Goal: Task Accomplishment & Management: Manage account settings

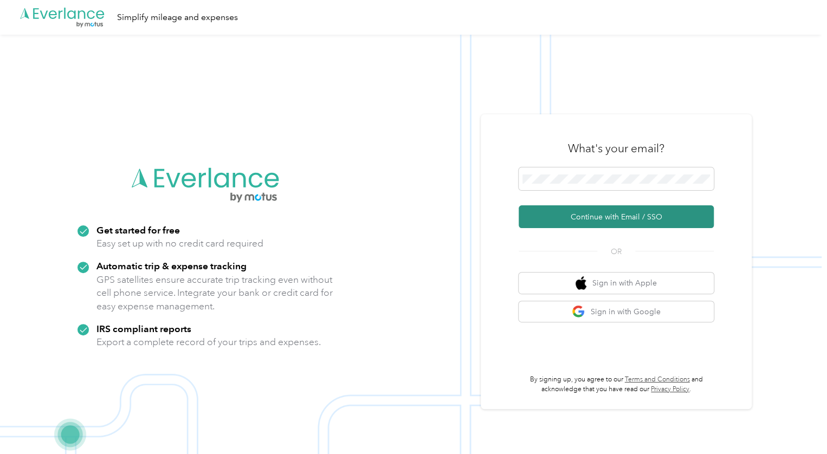
click at [639, 214] on button "Continue with Email / SSO" at bounding box center [616, 216] width 195 height 23
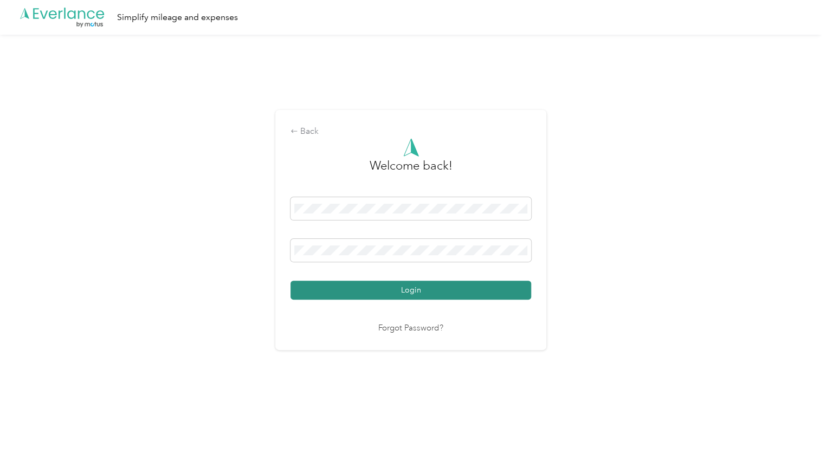
click at [402, 294] on button "Login" at bounding box center [411, 290] width 241 height 19
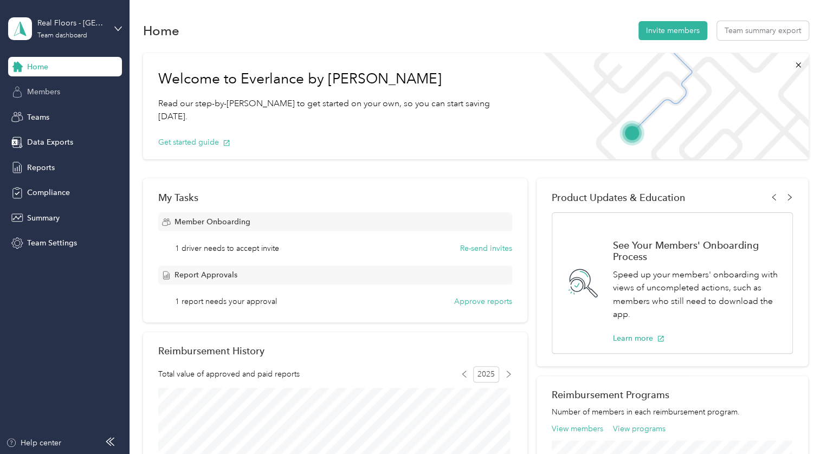
click at [56, 91] on span "Members" at bounding box center [43, 91] width 33 height 11
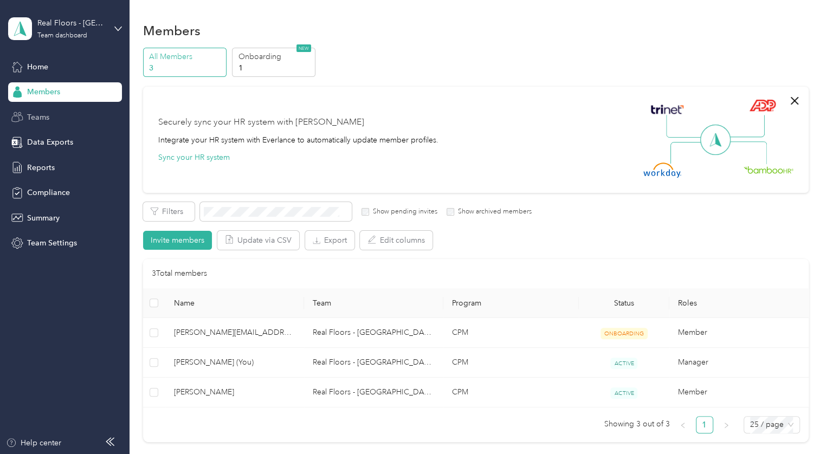
click at [47, 118] on span "Teams" at bounding box center [38, 117] width 22 height 11
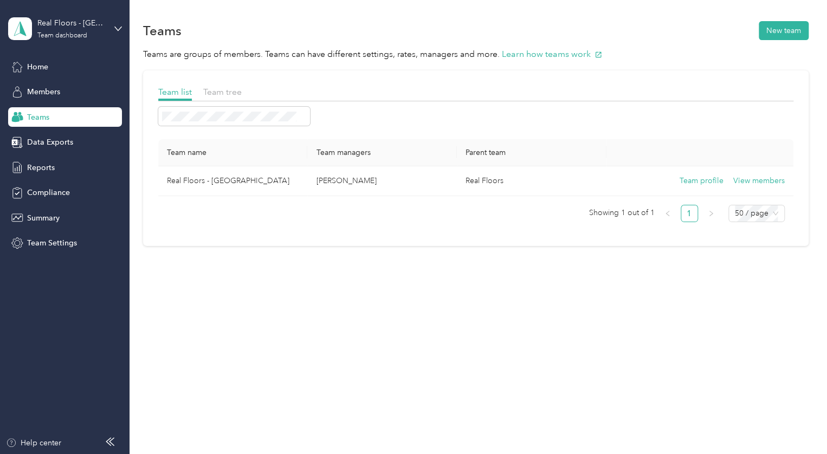
click at [54, 115] on div "Teams" at bounding box center [65, 117] width 114 height 20
click at [121, 27] on icon at bounding box center [118, 29] width 8 height 8
click at [96, 86] on div "Team dashboard" at bounding box center [122, 89] width 213 height 19
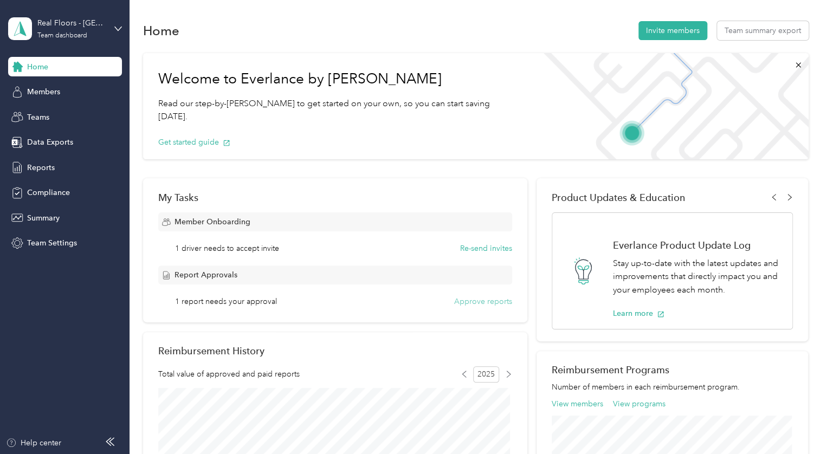
click at [484, 303] on button "Approve reports" at bounding box center [483, 301] width 58 height 11
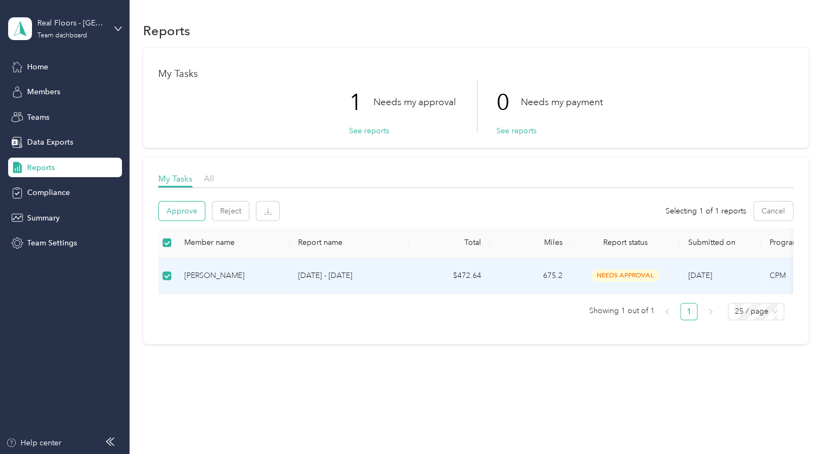
click at [186, 216] on button "Approve" at bounding box center [182, 211] width 46 height 19
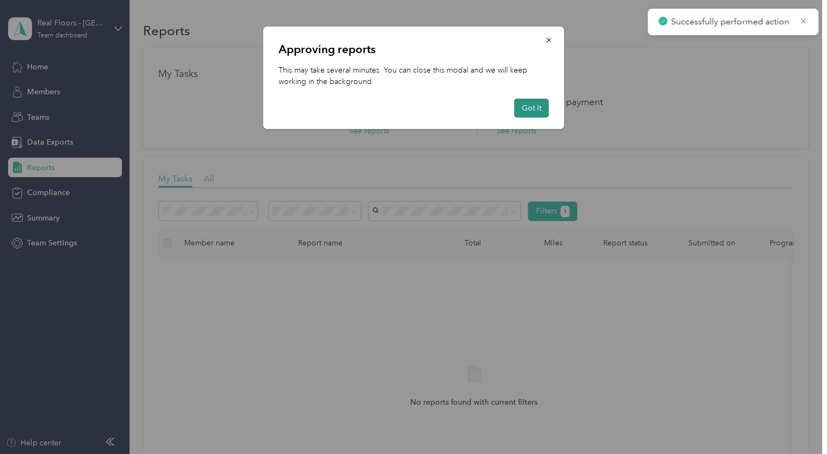
click at [527, 103] on button "Got it" at bounding box center [531, 108] width 35 height 19
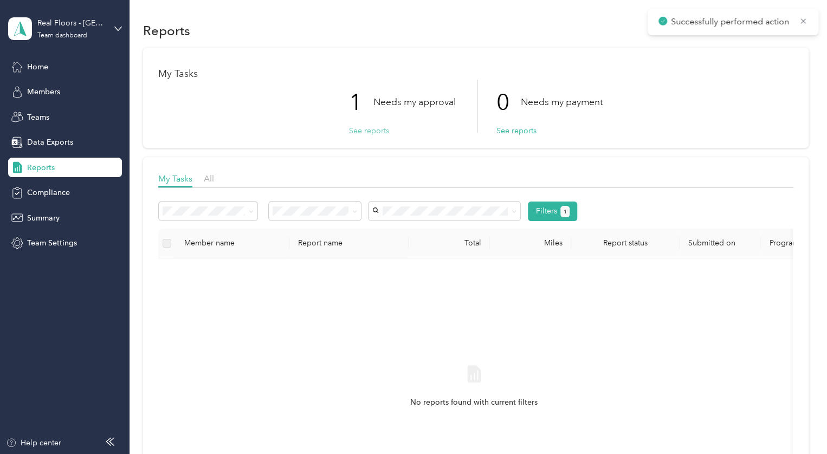
click at [369, 130] on button "See reports" at bounding box center [369, 130] width 40 height 11
drag, startPoint x: 378, startPoint y: 134, endPoint x: 384, endPoint y: 132, distance: 6.9
click at [379, 134] on button "See reports" at bounding box center [369, 130] width 40 height 11
